Goal: Transaction & Acquisition: Purchase product/service

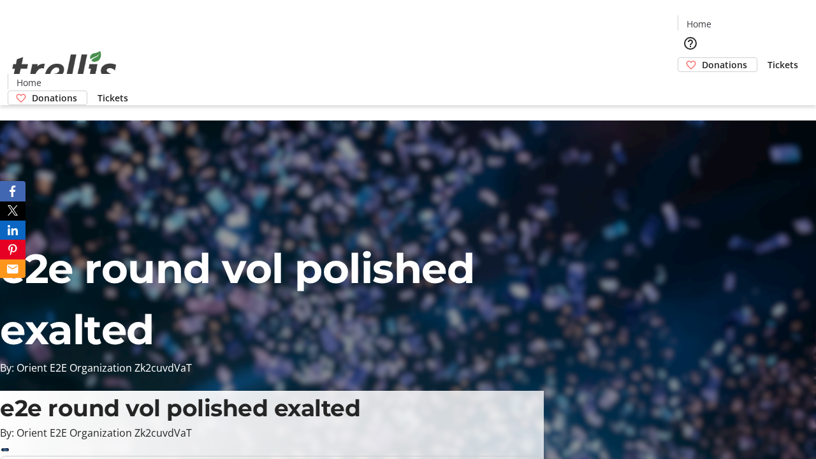
click at [702, 58] on span "Donations" at bounding box center [724, 64] width 45 height 13
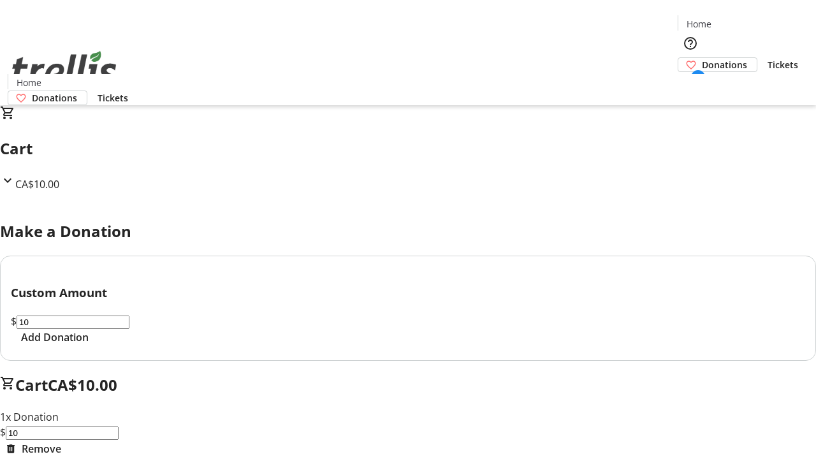
select select "CA"
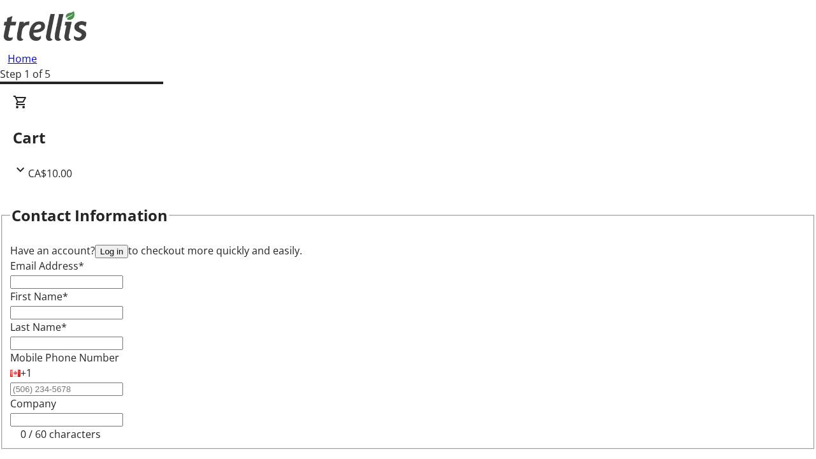
click at [128, 245] on button "Log in" at bounding box center [111, 251] width 33 height 13
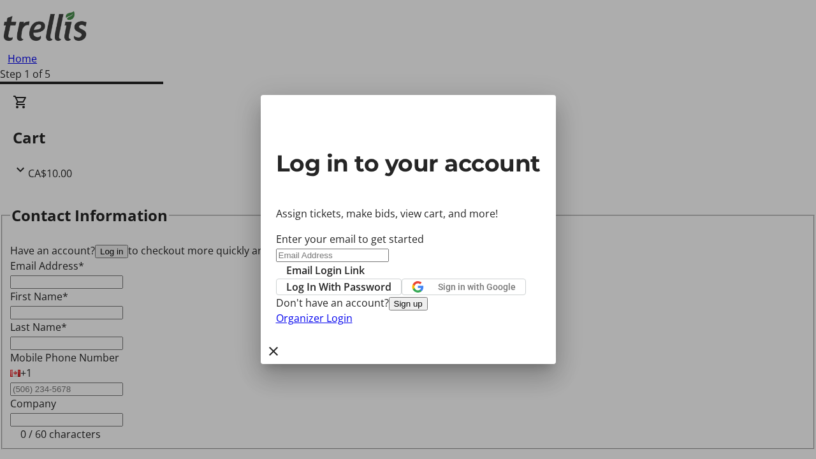
click at [428, 310] on button "Sign up" at bounding box center [408, 303] width 39 height 13
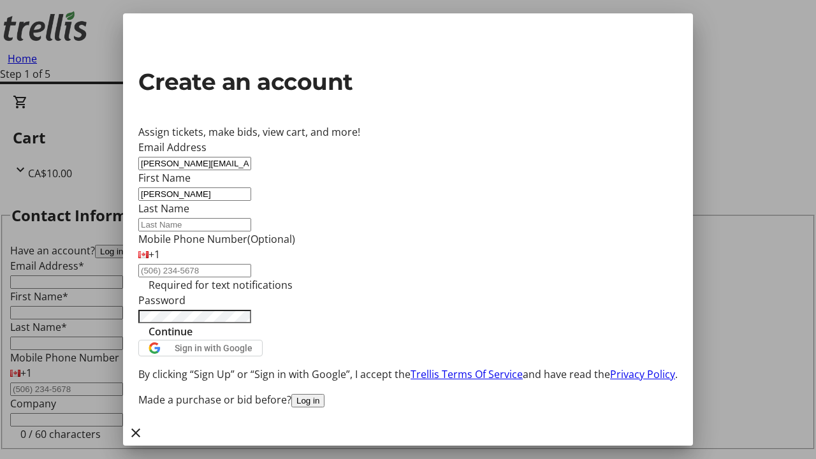
type input "[PERSON_NAME]"
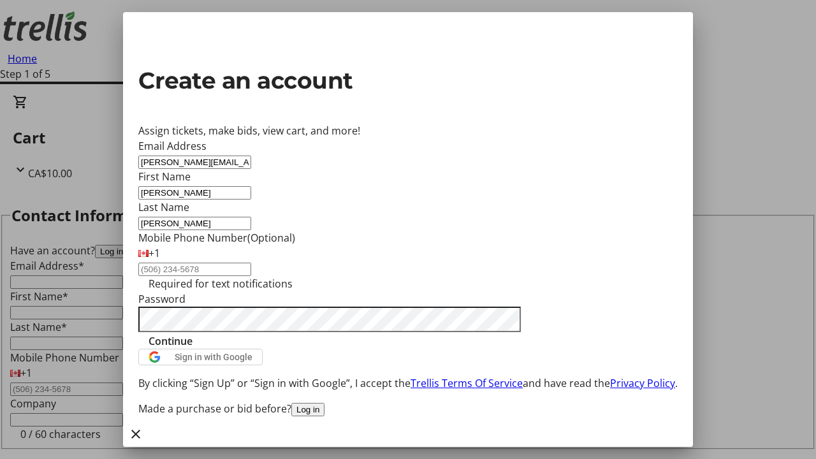
click at [193, 349] on span "Continue" at bounding box center [171, 340] width 44 height 15
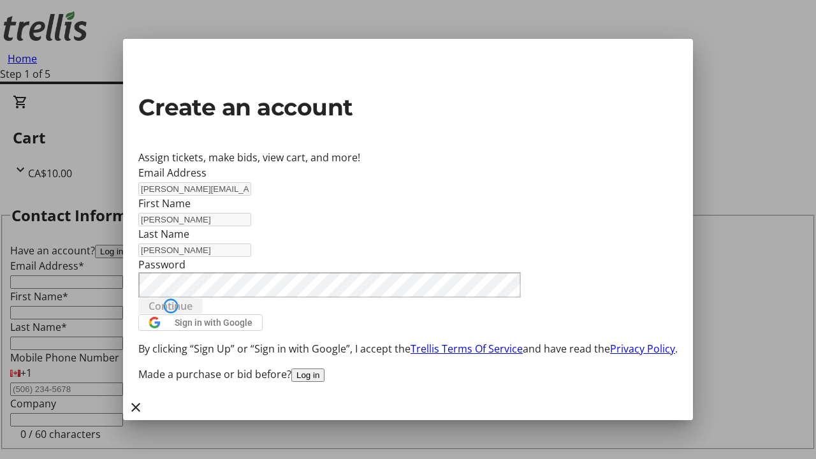
type input "[PERSON_NAME][EMAIL_ADDRESS][DOMAIN_NAME]"
type input "[PERSON_NAME]"
select select "CA"
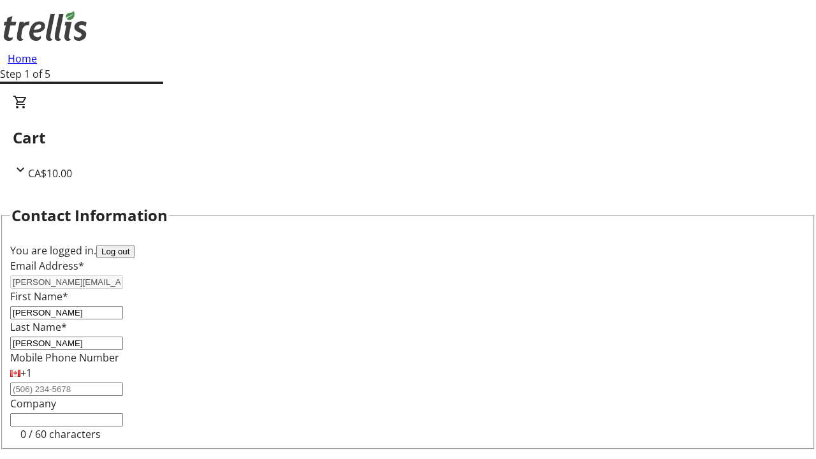
type input "[STREET_ADDRESS][PERSON_NAME]"
type input "Kelowna"
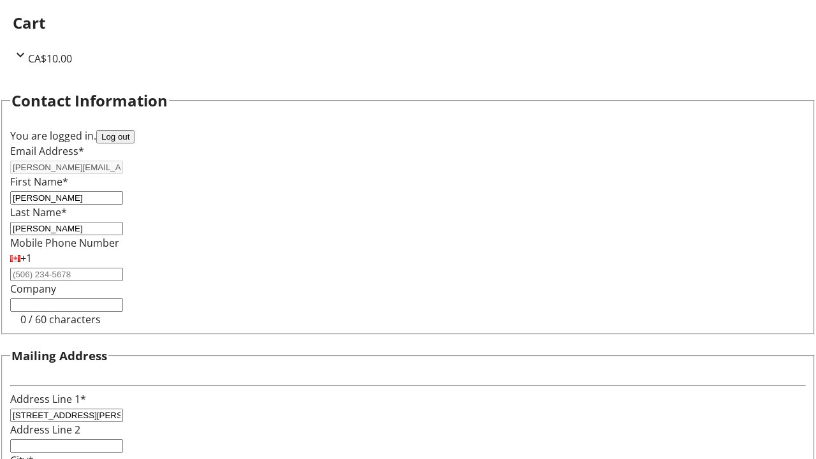
select select "BC"
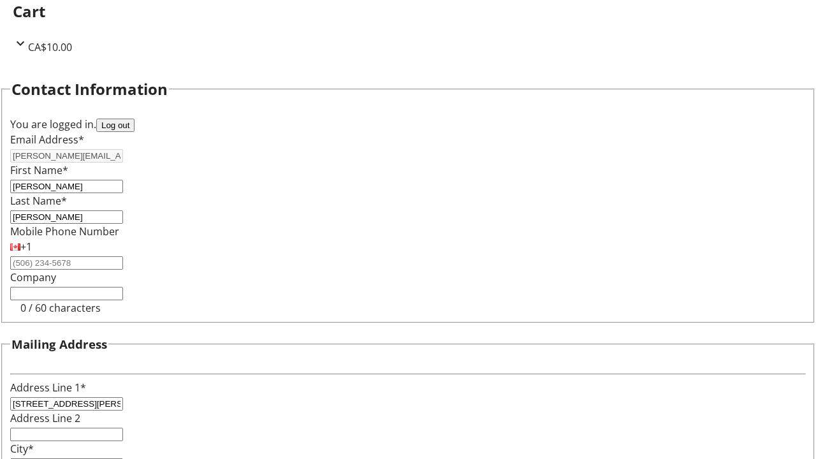
type input "Kelowna"
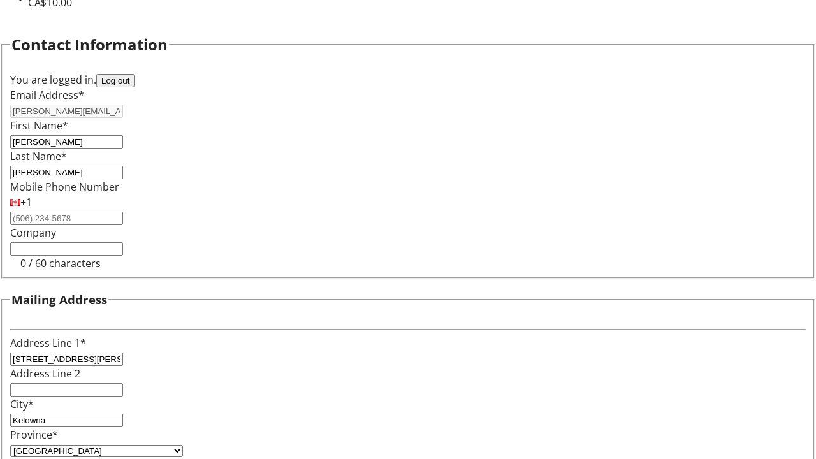
type input "V1Y 0C2"
select select "BC"
select select "CA"
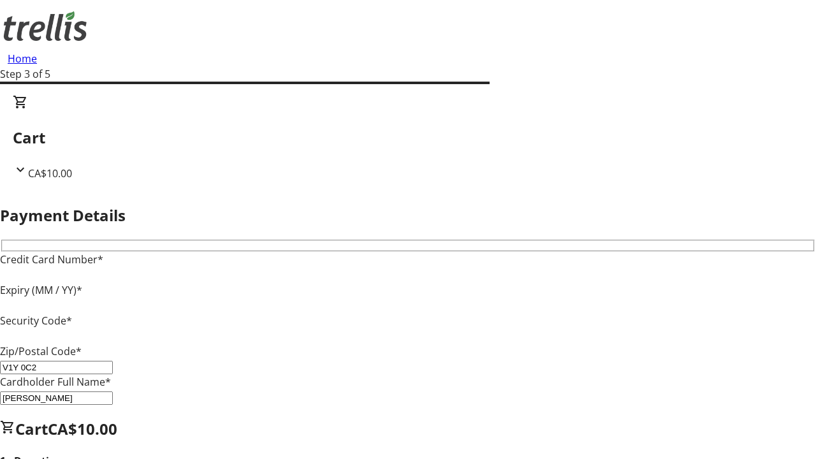
type input "V1Y 0C2"
